Goal: Information Seeking & Learning: Find contact information

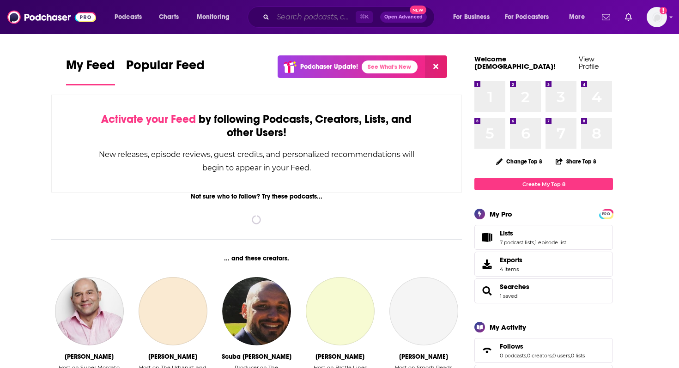
click at [290, 20] on input "Search podcasts, credits, & more..." at bounding box center [314, 17] width 83 height 15
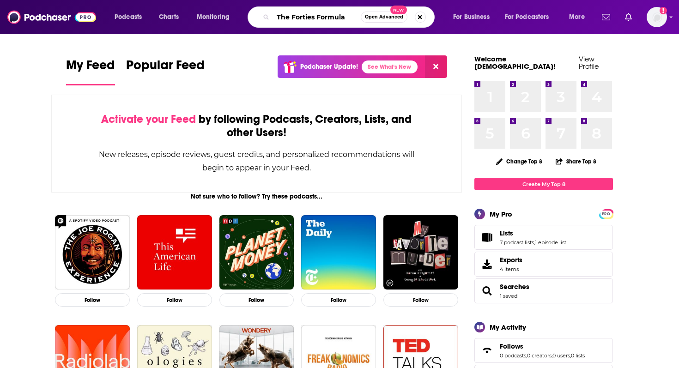
type input "The Forties Formula"
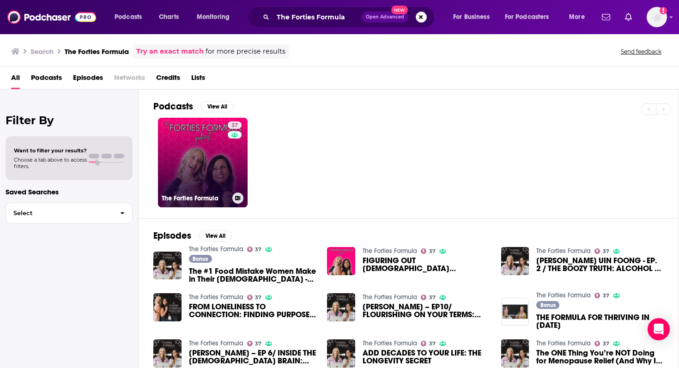
click at [196, 159] on link "37 The Forties Formula" at bounding box center [203, 163] width 90 height 90
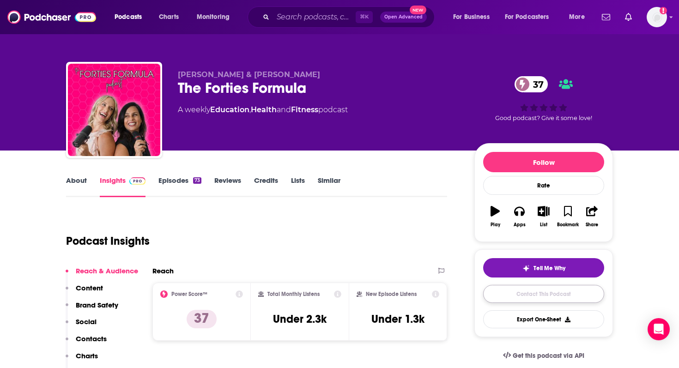
click at [529, 296] on link "Contact This Podcast" at bounding box center [543, 294] width 121 height 18
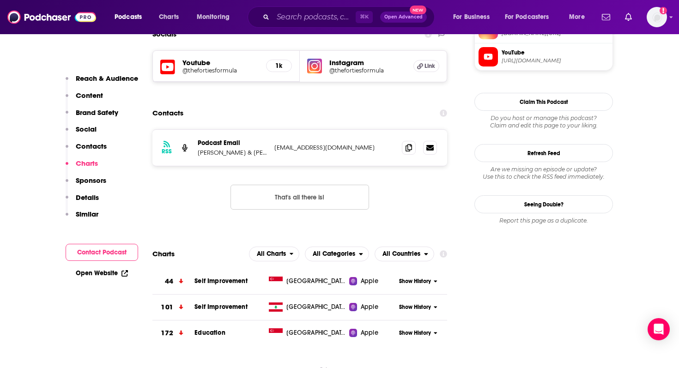
scroll to position [743, 0]
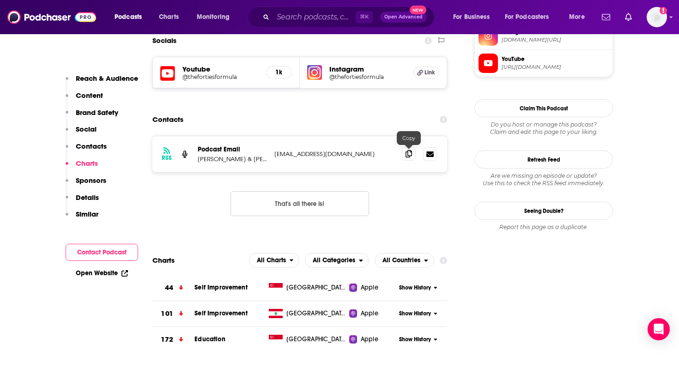
click at [408, 154] on icon at bounding box center [409, 153] width 6 height 7
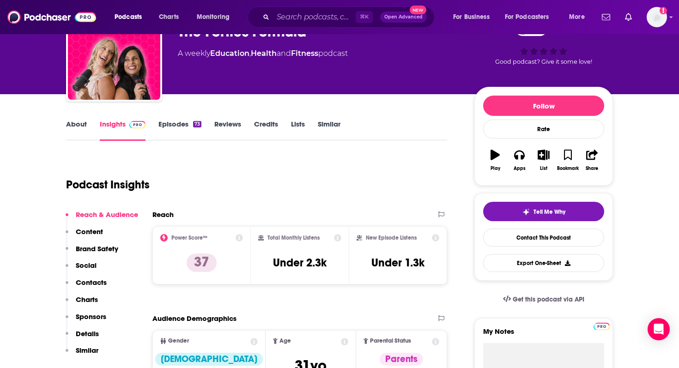
scroll to position [0, 0]
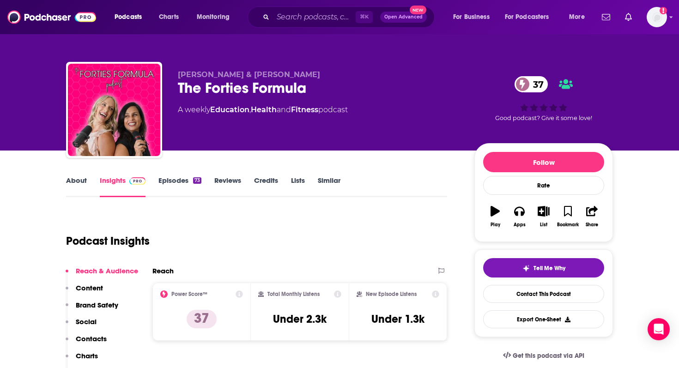
drag, startPoint x: 357, startPoint y: 111, endPoint x: 176, endPoint y: 108, distance: 181.2
click at [176, 108] on div "[PERSON_NAME] & [PERSON_NAME] The Forties Formula 37 A weekly Education , Healt…" at bounding box center [339, 112] width 547 height 100
copy div "A weekly Education , Health and Fitness podcast"
drag, startPoint x: 296, startPoint y: 75, endPoint x: 176, endPoint y: 74, distance: 120.6
click at [176, 74] on div "[PERSON_NAME] & [PERSON_NAME] The Forties Formula 37 A weekly Education , Healt…" at bounding box center [339, 112] width 547 height 100
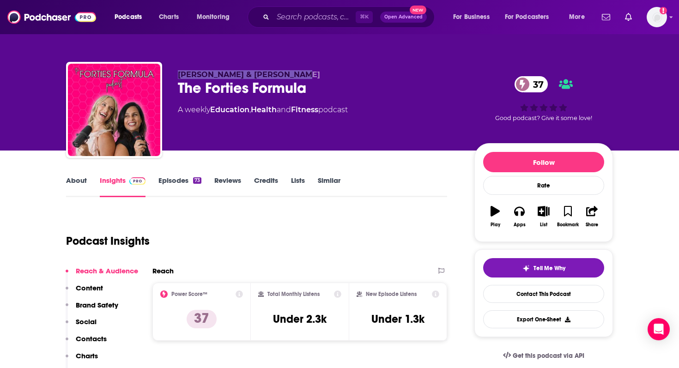
copy span "[PERSON_NAME] & [PERSON_NAME]"
click at [285, 14] on input "Search podcasts, credits, & more..." at bounding box center [314, 17] width 83 height 15
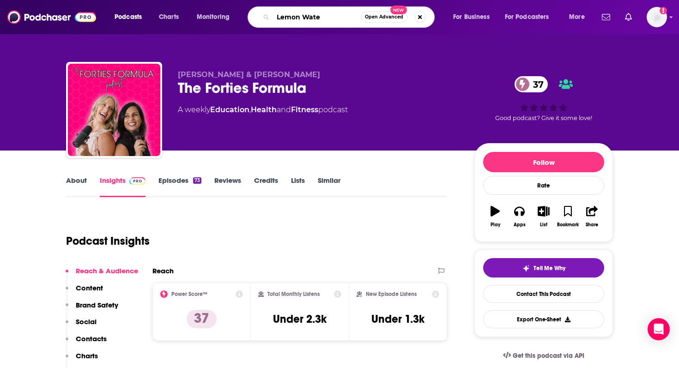
type input "Lemon Water"
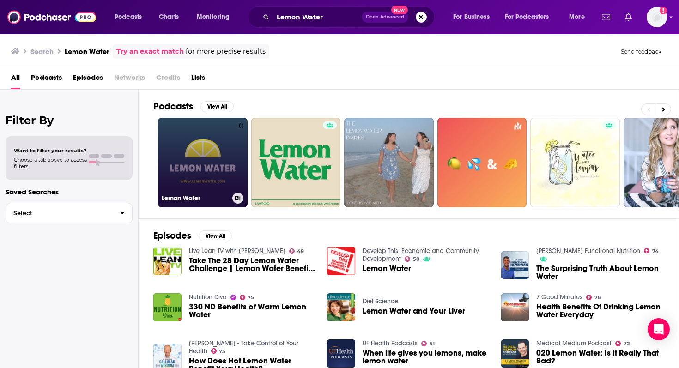
click at [201, 157] on link "0 Lemon Water" at bounding box center [203, 163] width 90 height 90
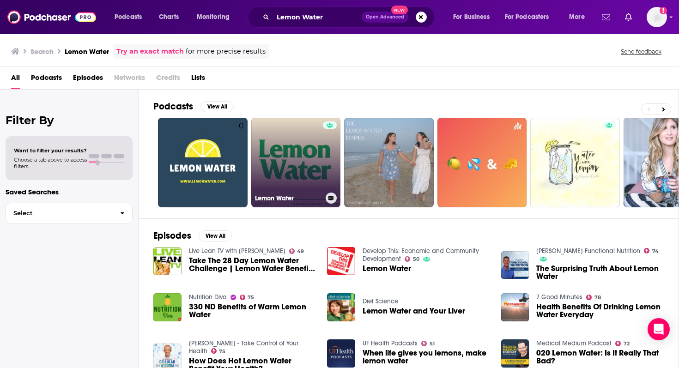
click at [290, 153] on link "Lemon Water" at bounding box center [296, 163] width 90 height 90
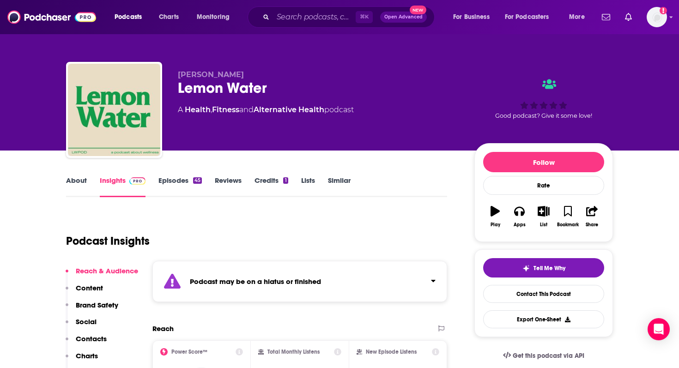
drag, startPoint x: 238, startPoint y: 76, endPoint x: 179, endPoint y: 75, distance: 58.7
click at [179, 75] on p "[PERSON_NAME]" at bounding box center [319, 74] width 282 height 9
copy span "[PERSON_NAME]"
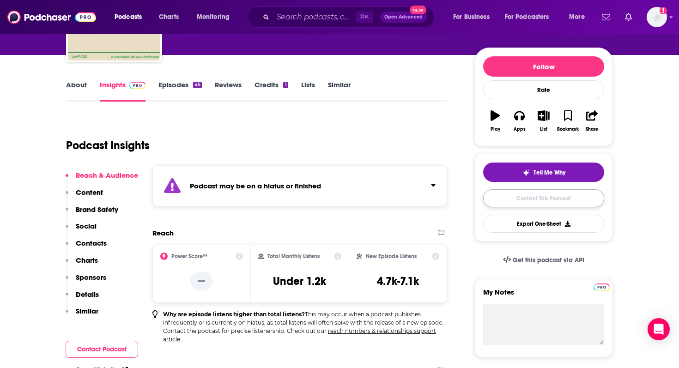
click at [544, 198] on link "Contact This Podcast" at bounding box center [543, 198] width 121 height 18
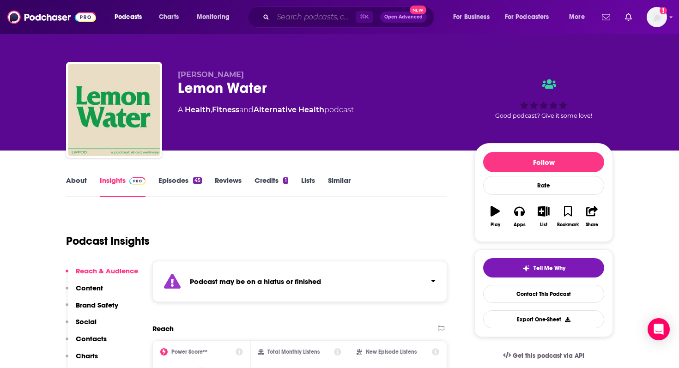
click at [317, 11] on input "Search podcasts, credits, & more..." at bounding box center [314, 17] width 83 height 15
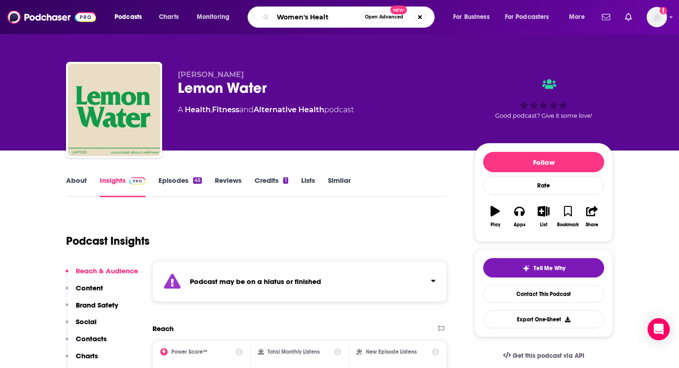
type input "Women's Health"
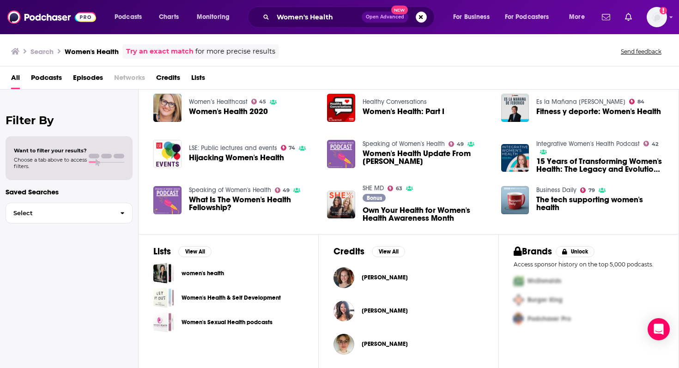
scroll to position [153, 0]
click at [42, 51] on h3 "Search" at bounding box center [42, 51] width 23 height 9
click at [42, 50] on h3 "Search" at bounding box center [42, 51] width 23 height 9
click at [92, 51] on h3 "Women's Health" at bounding box center [92, 51] width 54 height 9
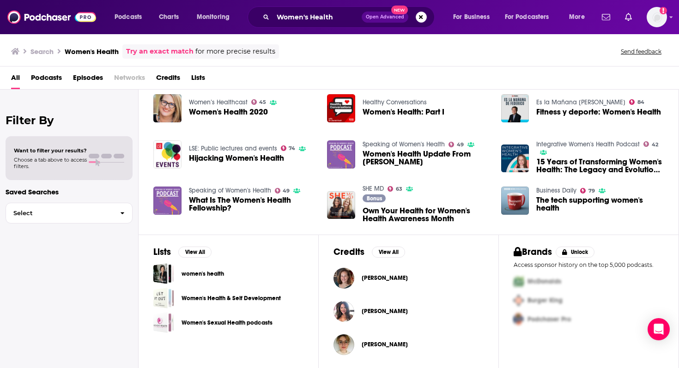
click at [15, 76] on span "All" at bounding box center [15, 79] width 9 height 19
click at [298, 21] on input "Women's Health" at bounding box center [317, 17] width 89 height 15
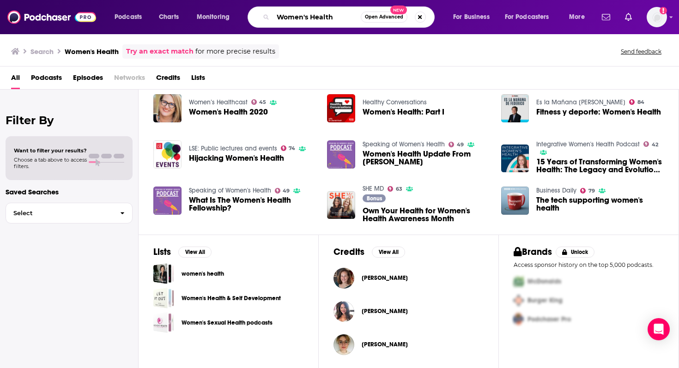
click at [298, 21] on input "Women's Health" at bounding box center [317, 17] width 88 height 15
type input "Women's Holistic Health"
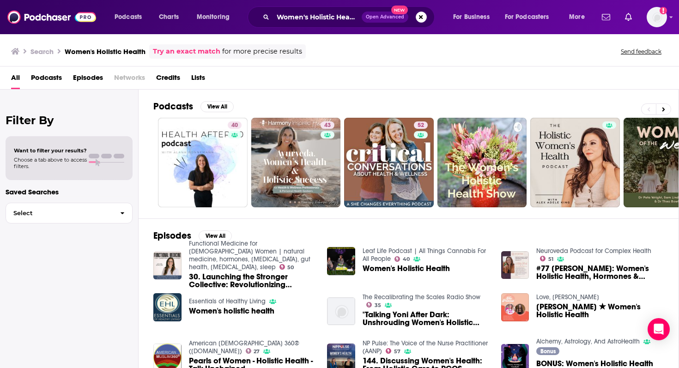
click at [46, 78] on span "Podcasts" at bounding box center [46, 79] width 31 height 19
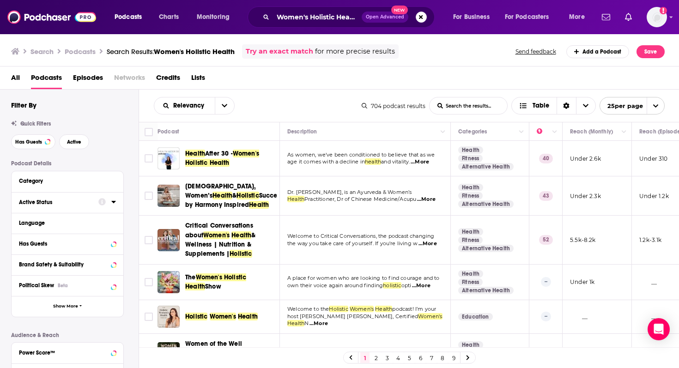
click at [113, 201] on icon at bounding box center [113, 201] width 5 height 7
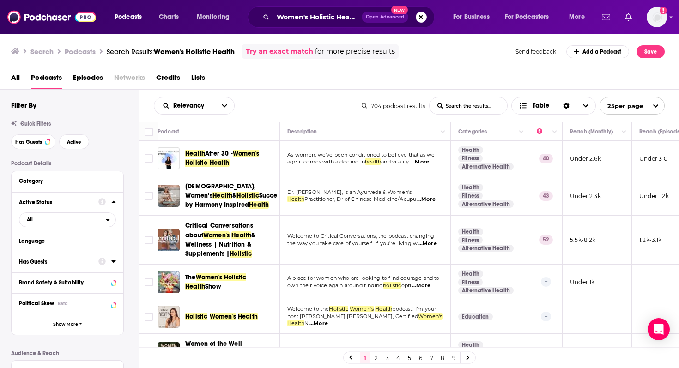
click at [113, 264] on icon at bounding box center [113, 261] width 5 height 7
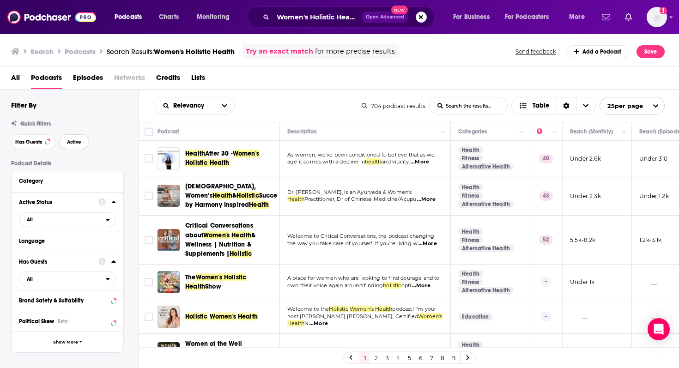
click at [68, 143] on span "Active" at bounding box center [74, 142] width 14 height 5
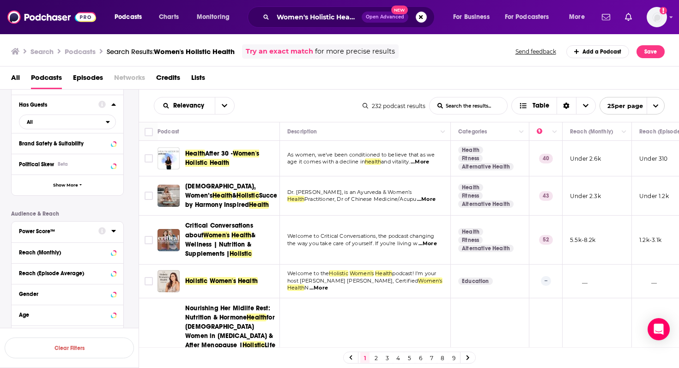
scroll to position [174, 0]
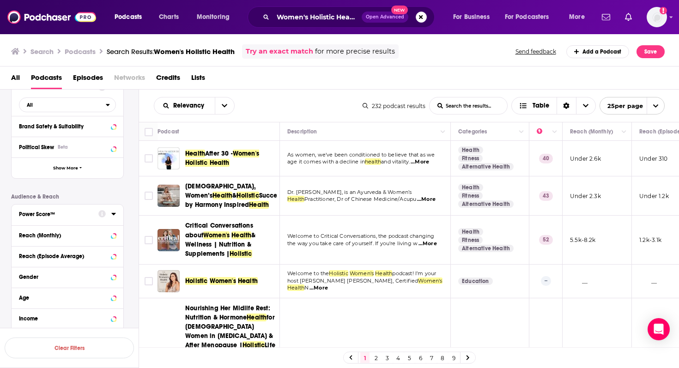
click at [112, 215] on icon at bounding box center [113, 214] width 4 height 2
click at [24, 287] on icon at bounding box center [23, 286] width 6 height 6
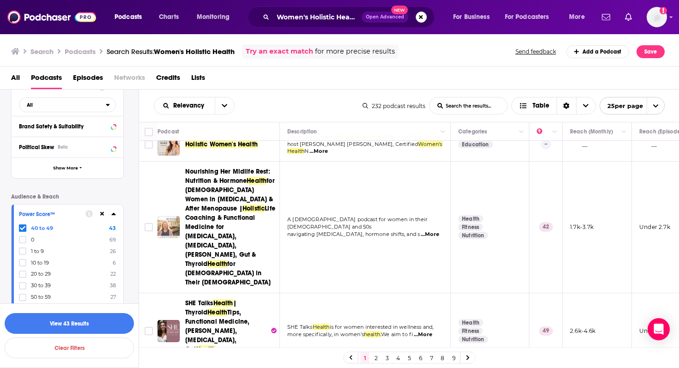
scroll to position [0, 0]
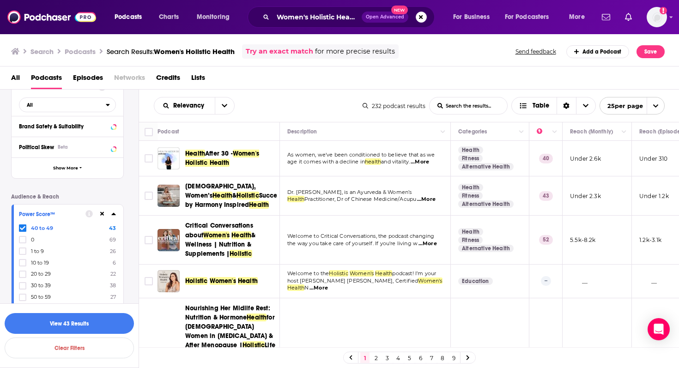
click at [106, 188] on div "Podcast Details Category Active Status Active Language Has Guests All Brand Saf…" at bounding box center [75, 215] width 128 height 459
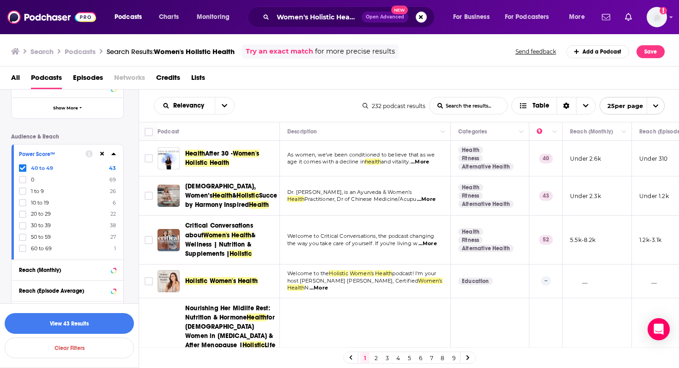
scroll to position [322, 0]
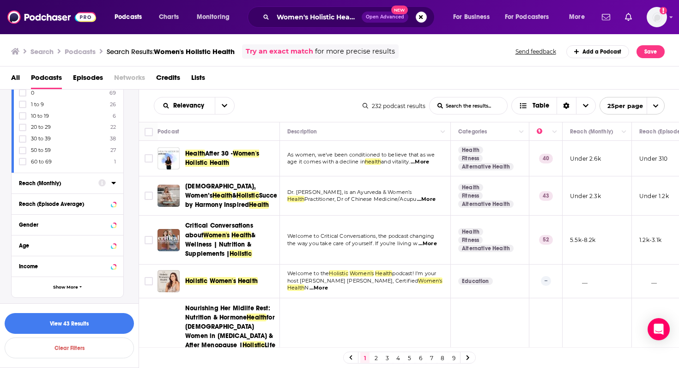
click at [111, 185] on icon at bounding box center [113, 182] width 5 height 7
click at [115, 223] on icon at bounding box center [113, 220] width 5 height 7
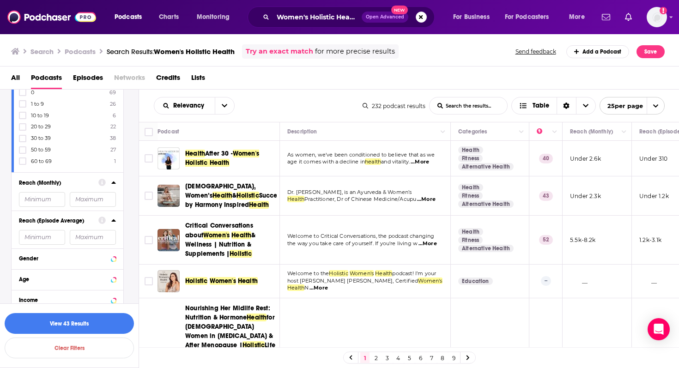
click at [55, 207] on input "number" at bounding box center [42, 199] width 46 height 15
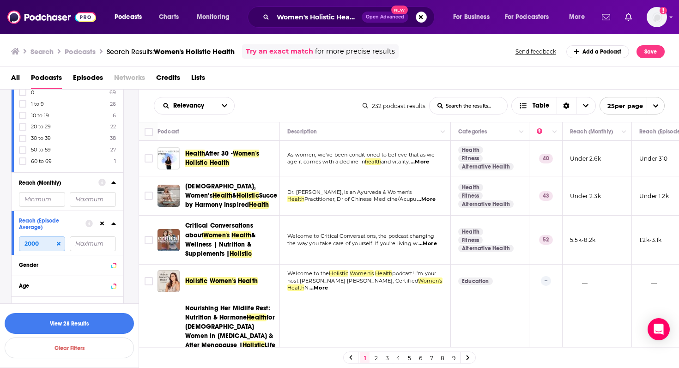
type input "2000"
click at [279, 86] on div "All Podcasts Episodes Networks Credits Lists" at bounding box center [341, 79] width 661 height 19
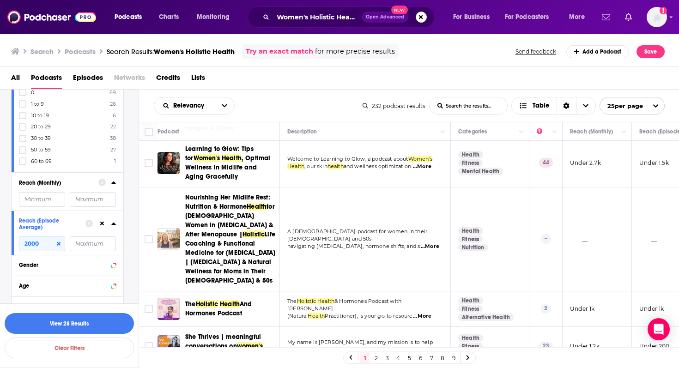
scroll to position [956, 0]
